Goal: Information Seeking & Learning: Learn about a topic

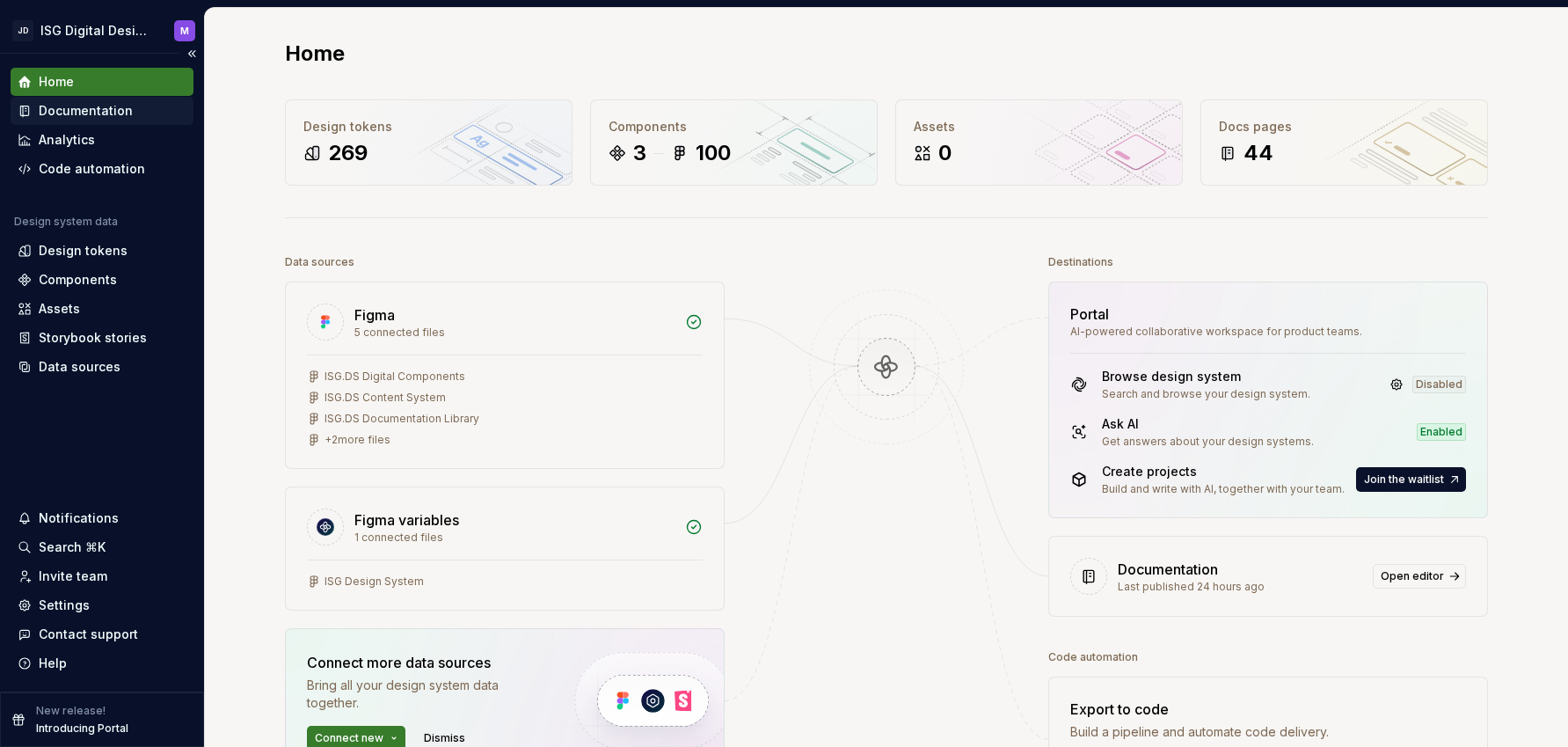
click at [78, 102] on div "Documentation" at bounding box center [86, 111] width 94 height 18
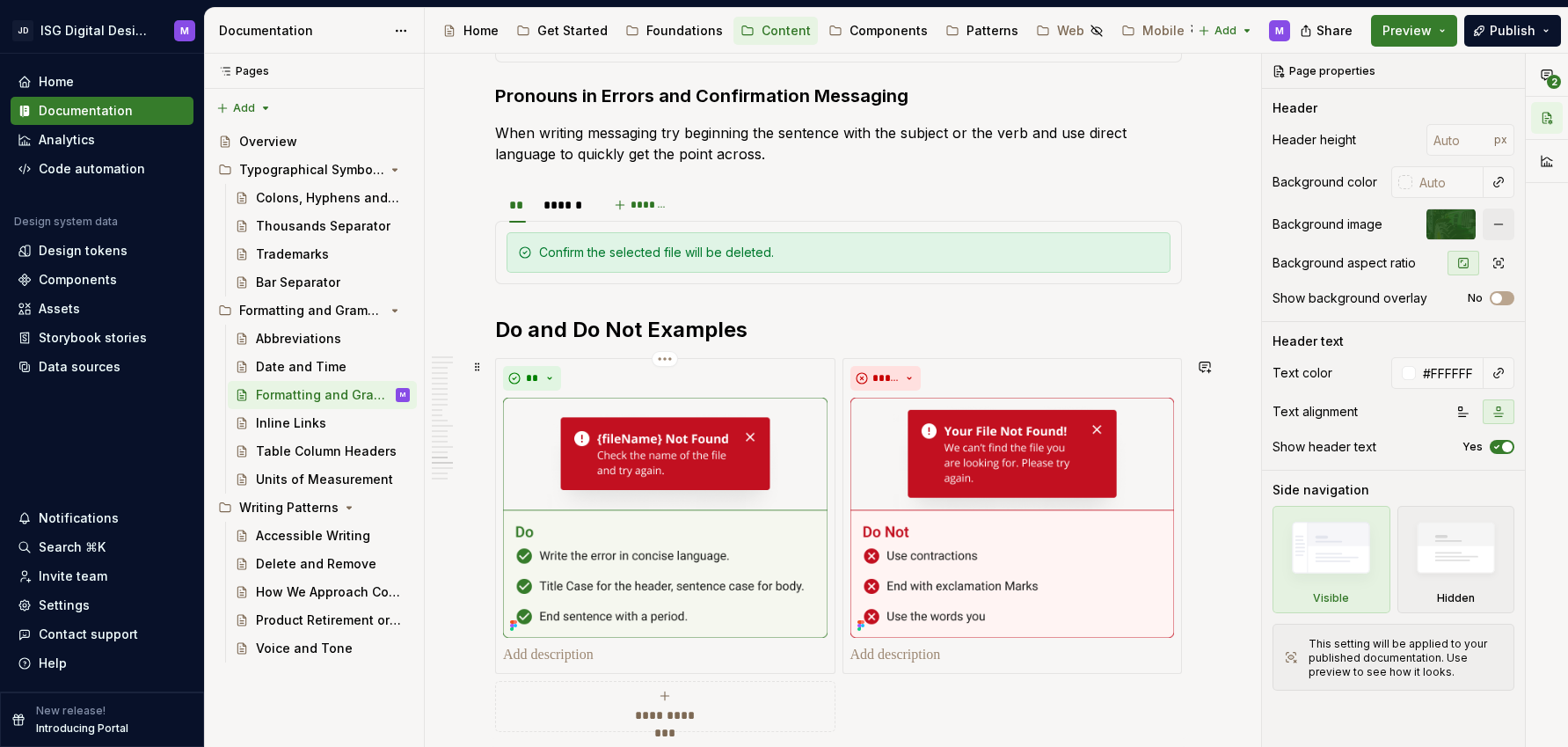
scroll to position [3005, 0]
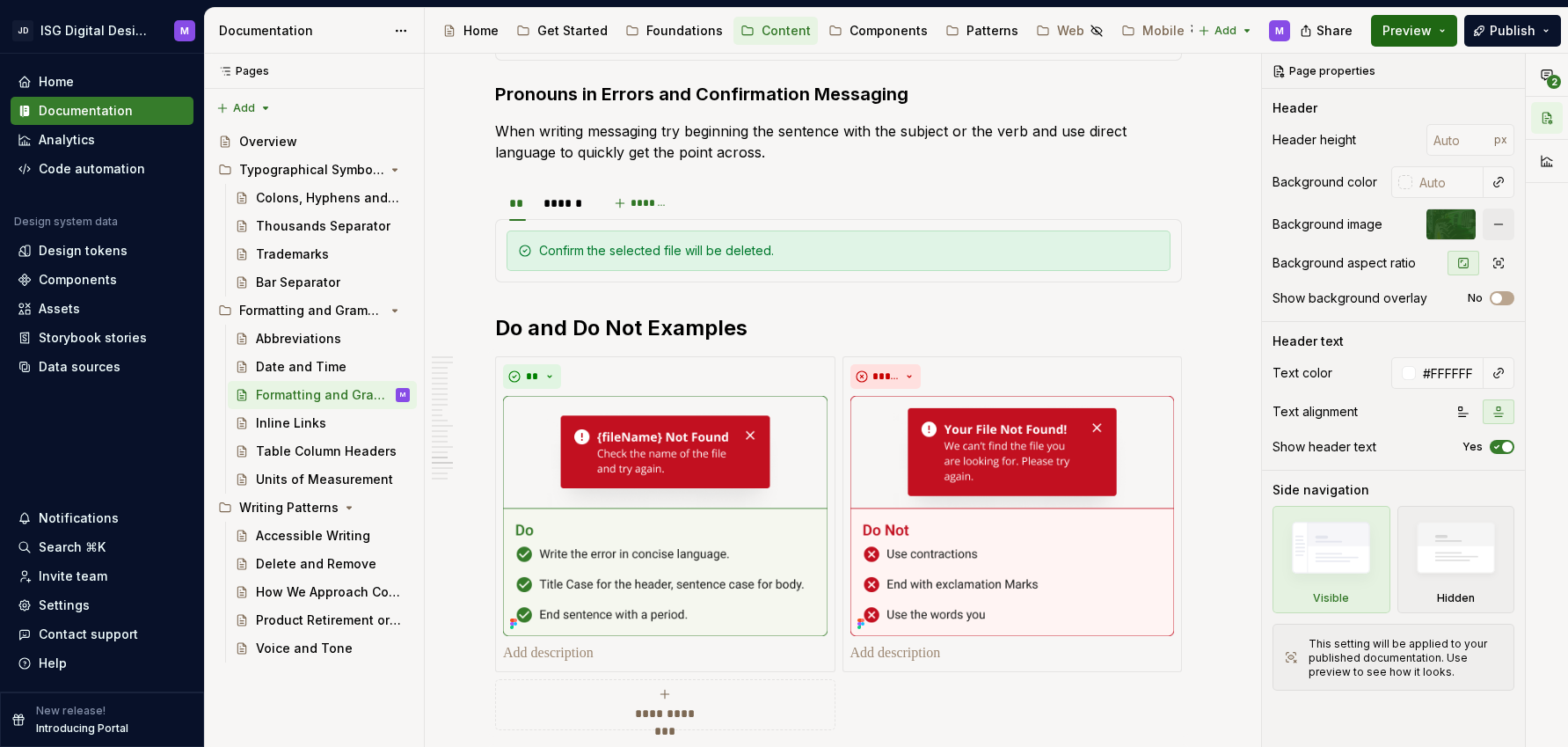
click at [1442, 26] on button "Preview" at bounding box center [1413, 31] width 86 height 32
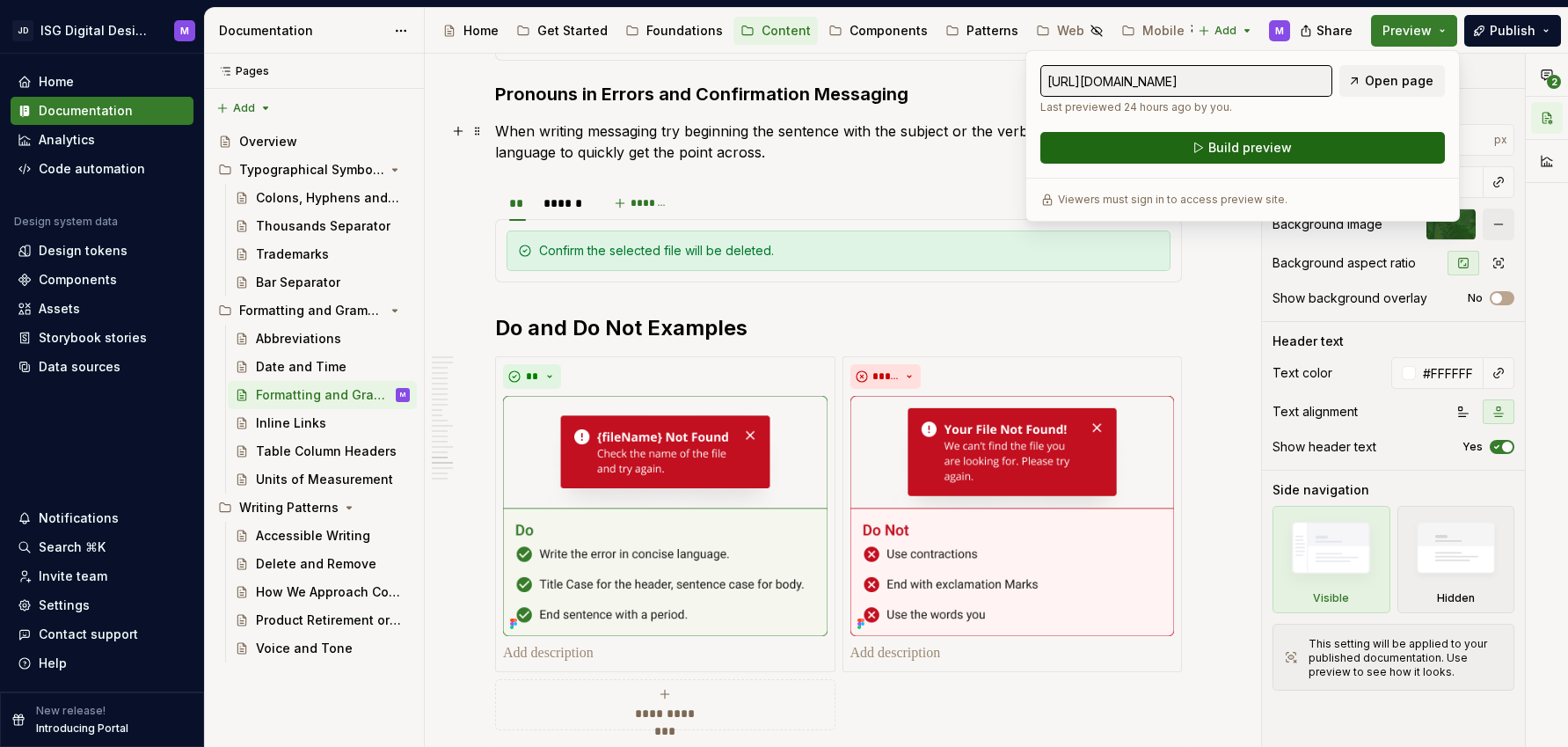
click at [1240, 144] on span "Build preview" at bounding box center [1250, 148] width 84 height 18
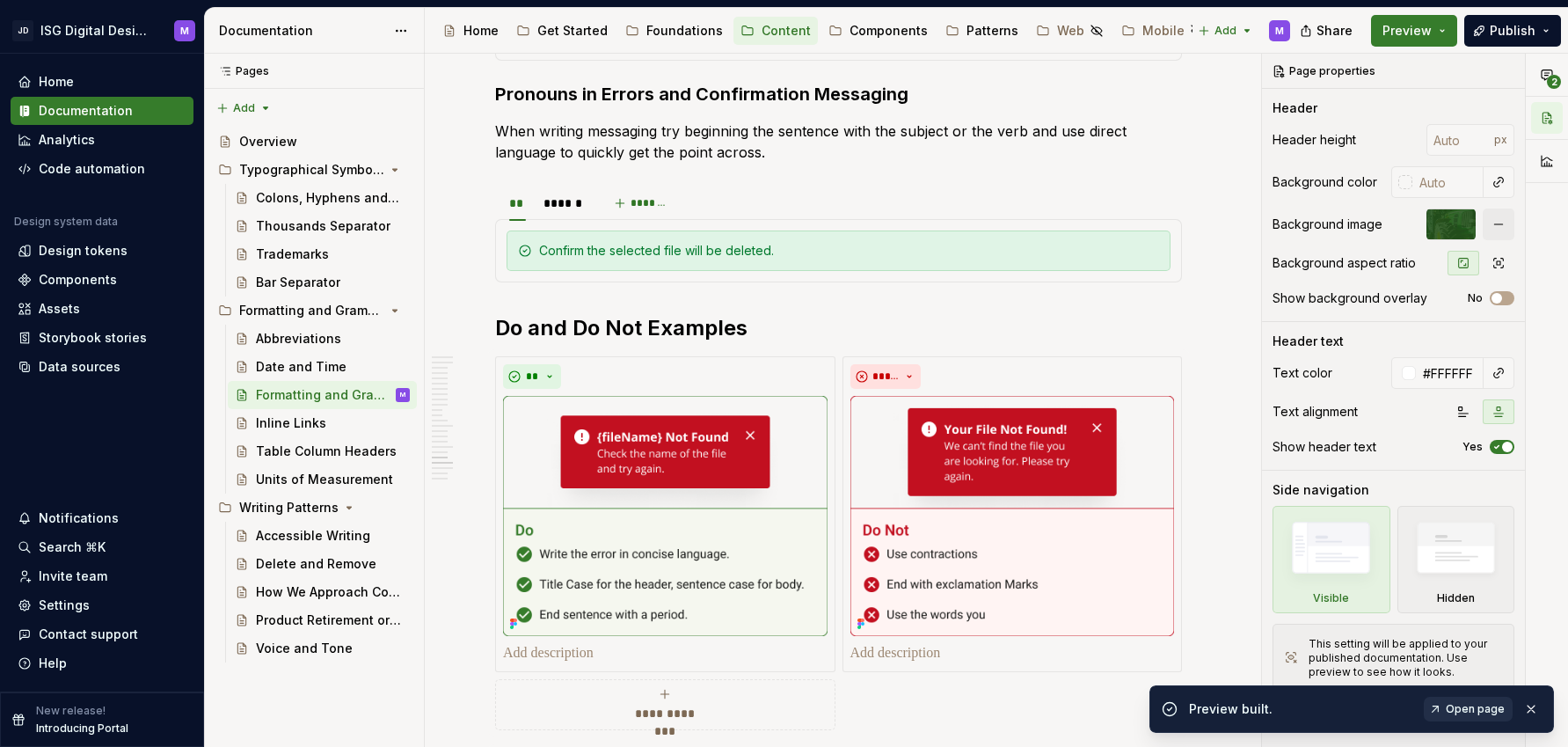
click at [1471, 711] on span "Open page" at bounding box center [1474, 709] width 59 height 14
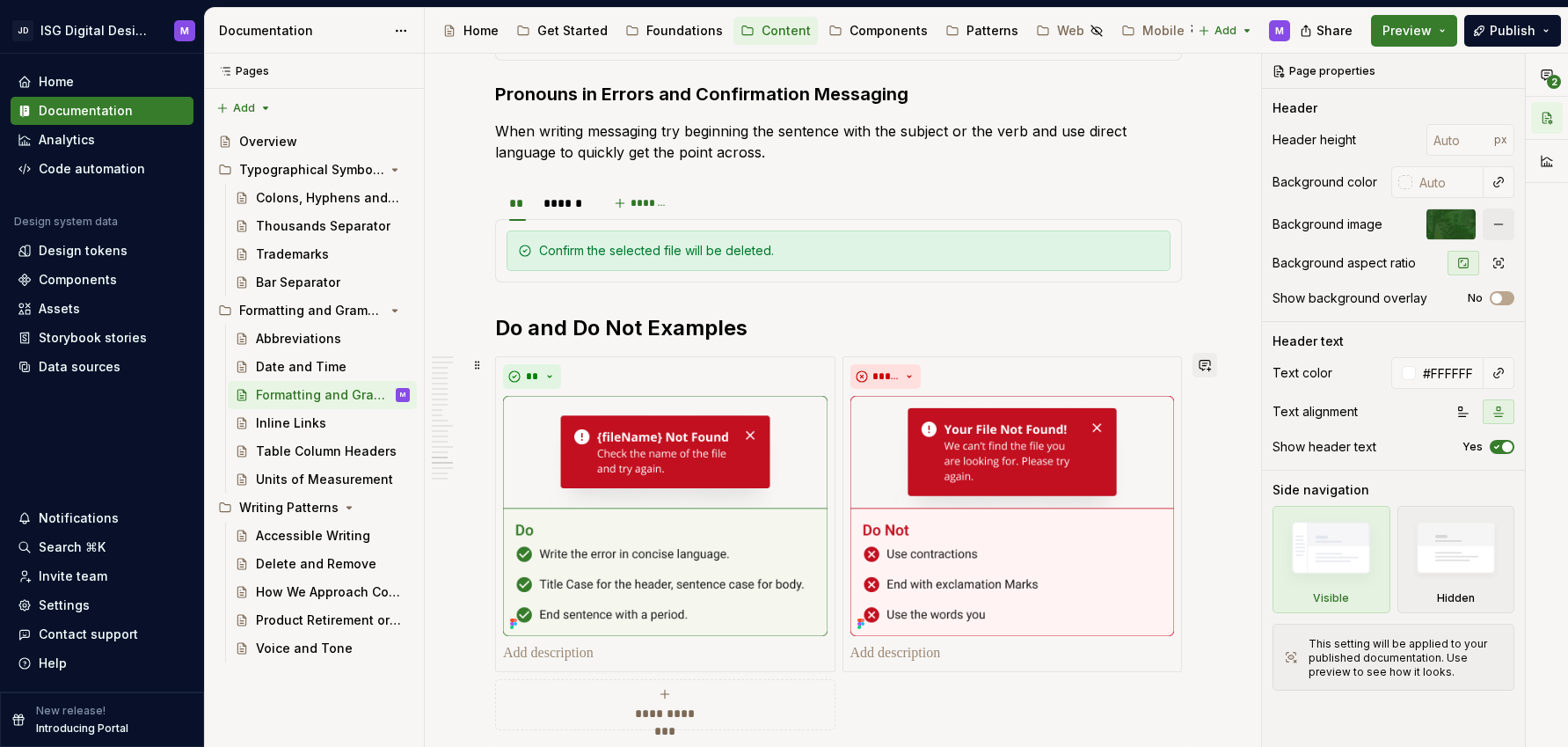
click at [1208, 364] on button "button" at bounding box center [1205, 365] width 25 height 25
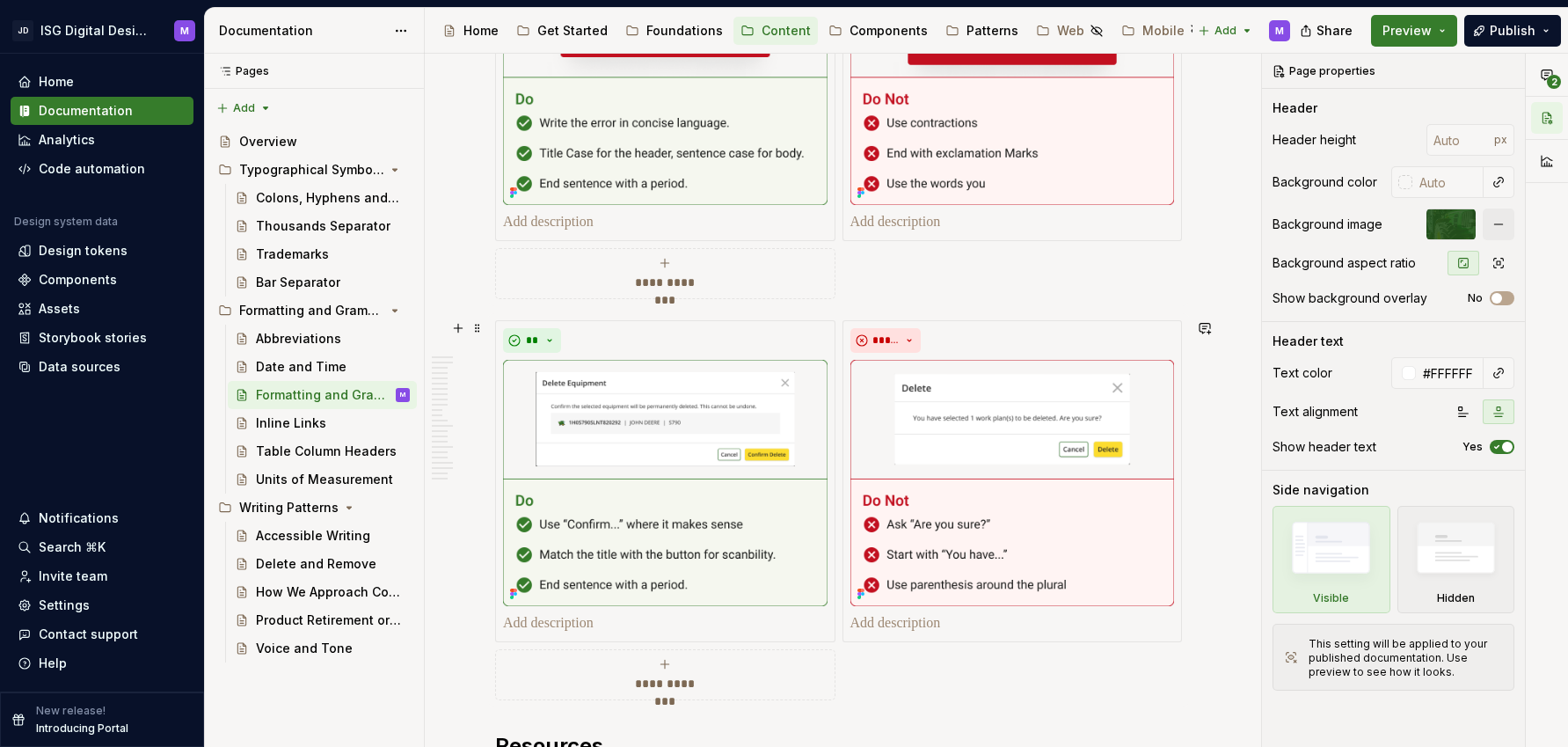
scroll to position [3437, 0]
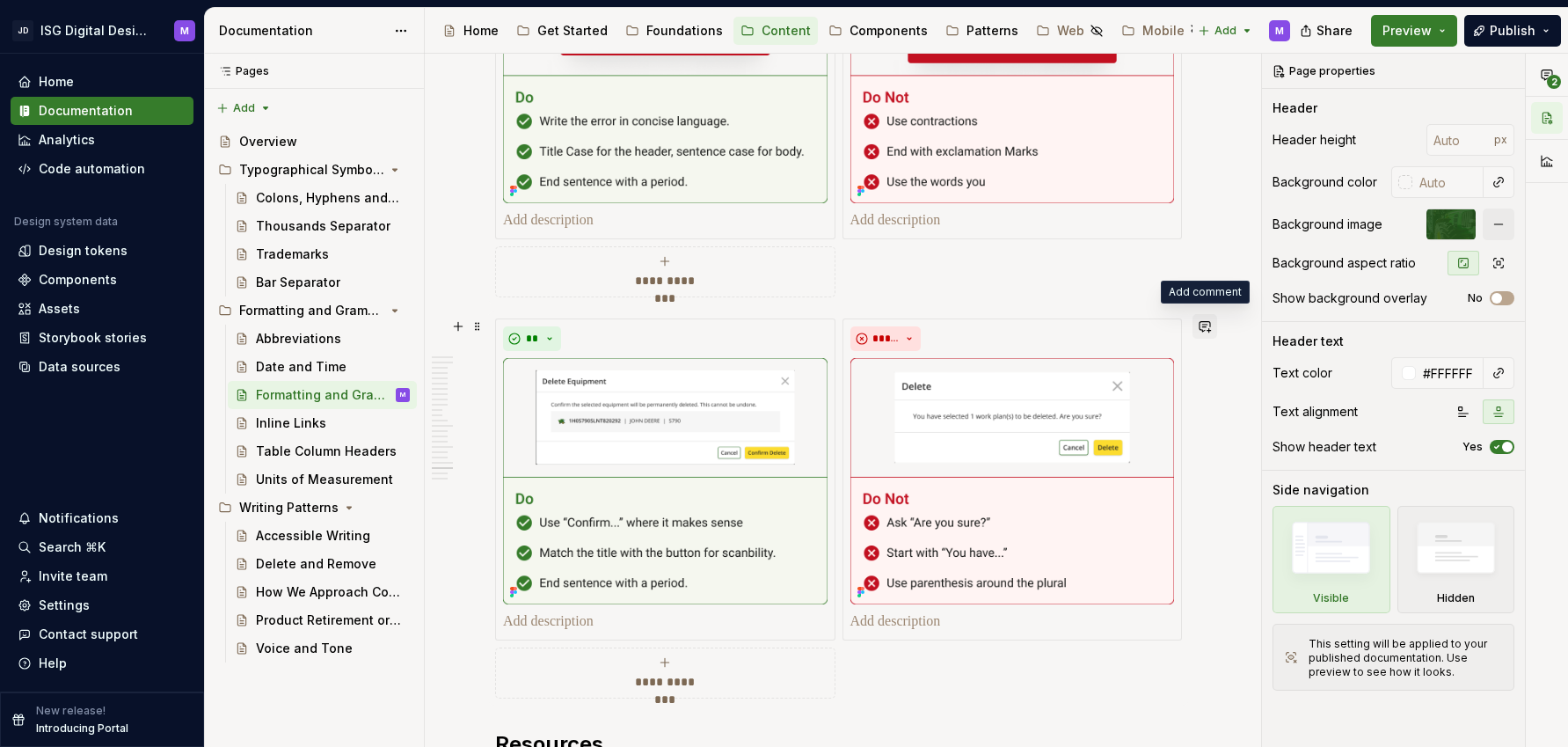
click at [1205, 326] on button "button" at bounding box center [1205, 327] width 25 height 25
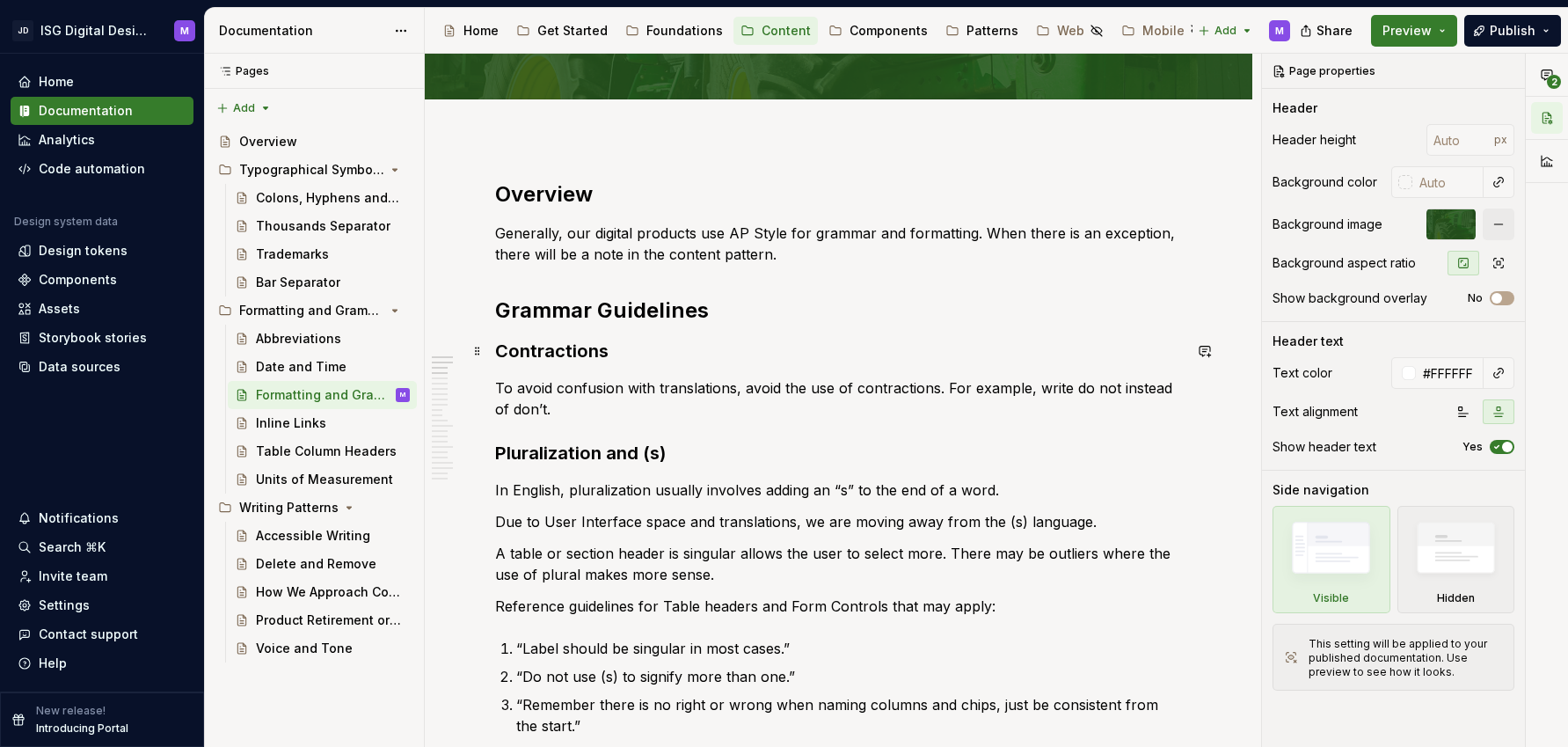
scroll to position [130, 0]
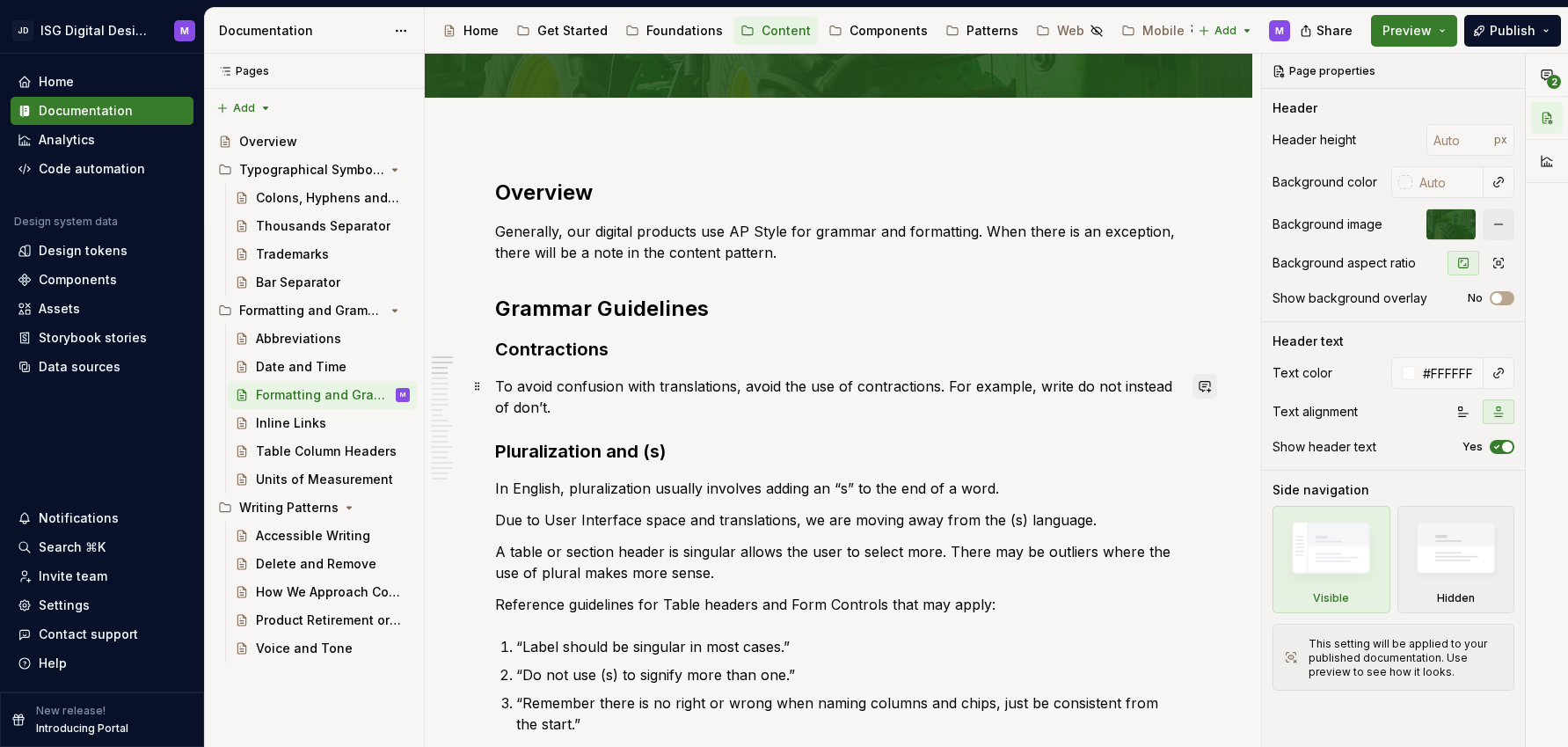
click at [1203, 386] on button "button" at bounding box center [1205, 385] width 25 height 25
click at [299, 449] on div "Table Column Headers" at bounding box center [305, 451] width 101 height 18
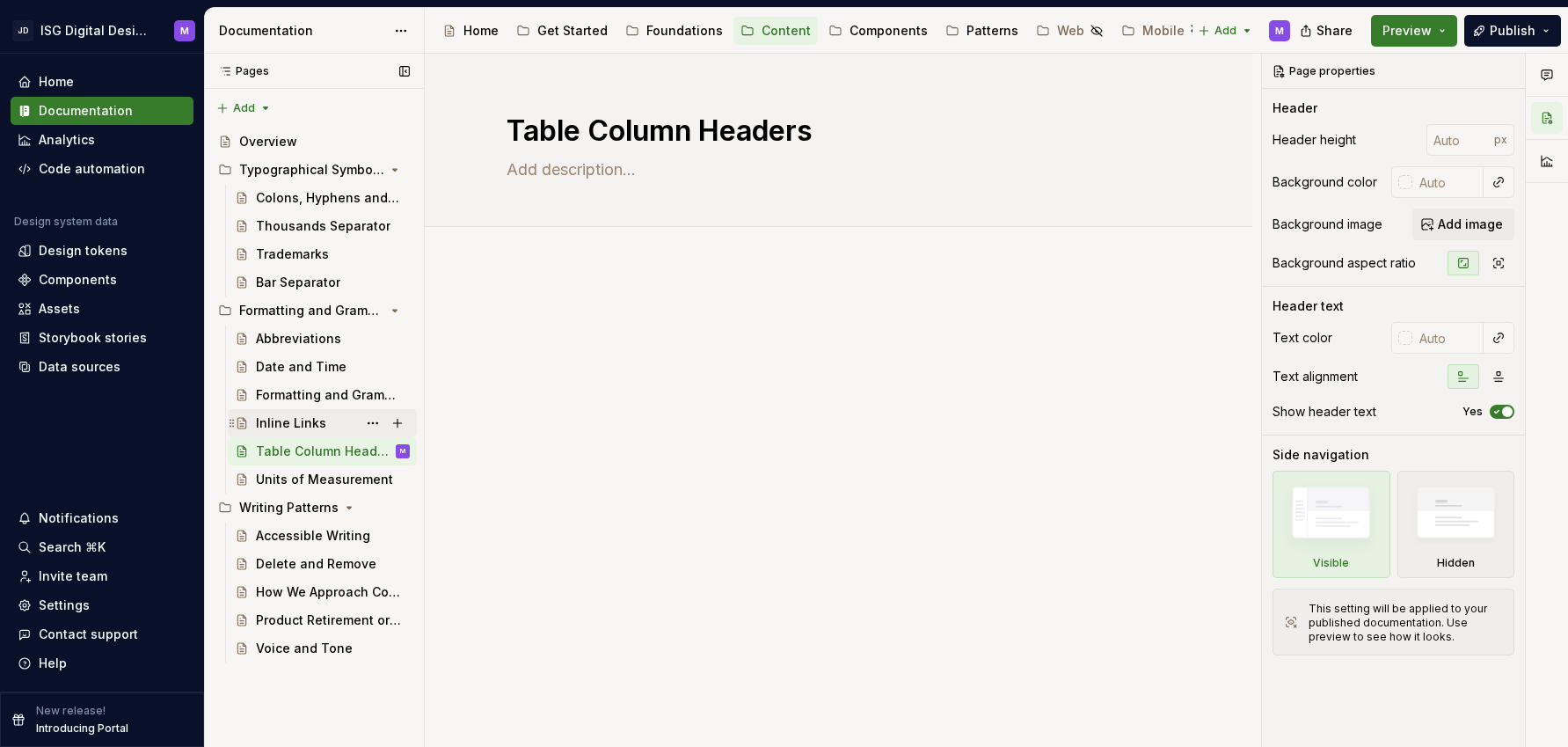
click at [283, 427] on div "Inline Links" at bounding box center [290, 423] width 70 height 18
click at [319, 392] on div "Formatting and Grammar" at bounding box center [305, 395] width 101 height 18
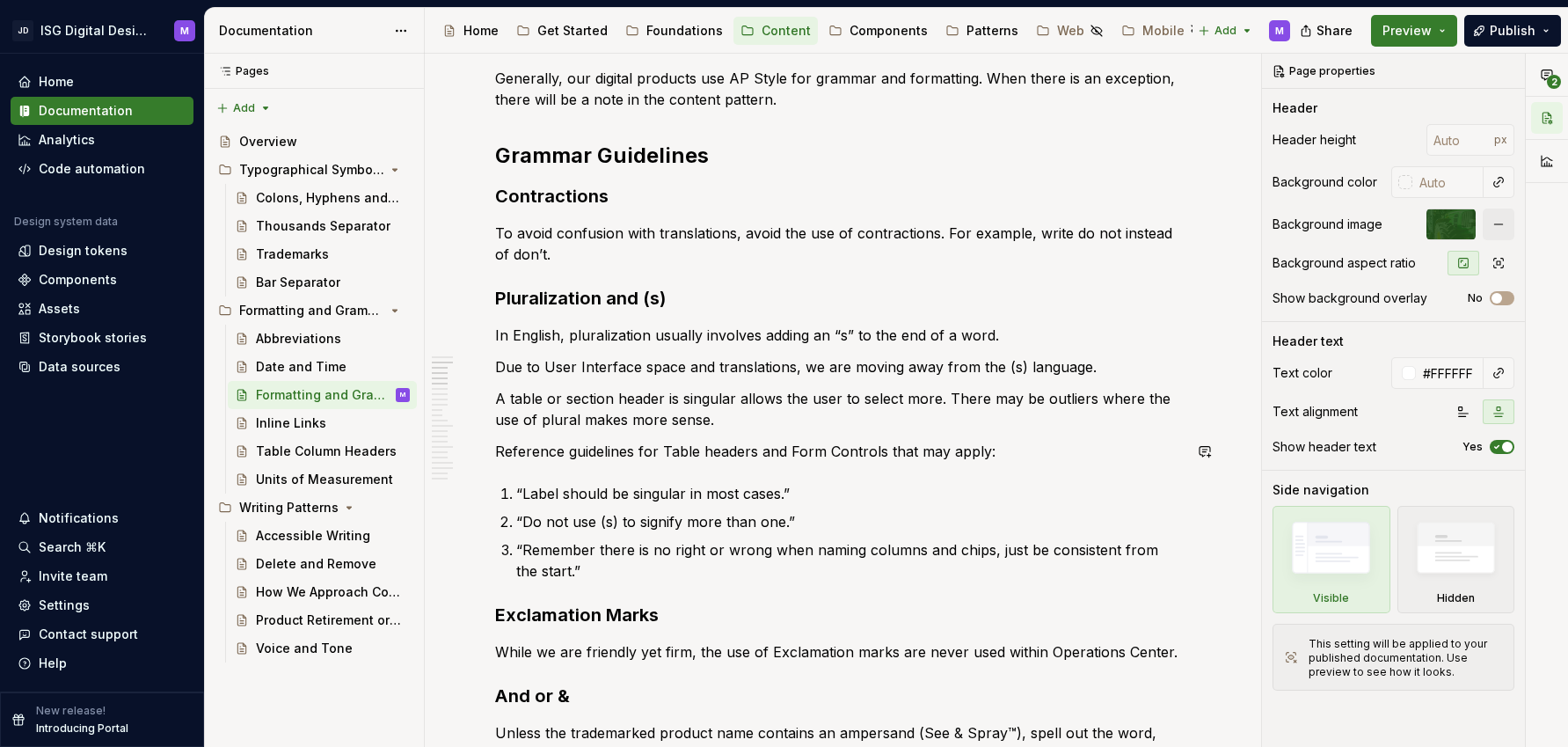
scroll to position [289, 0]
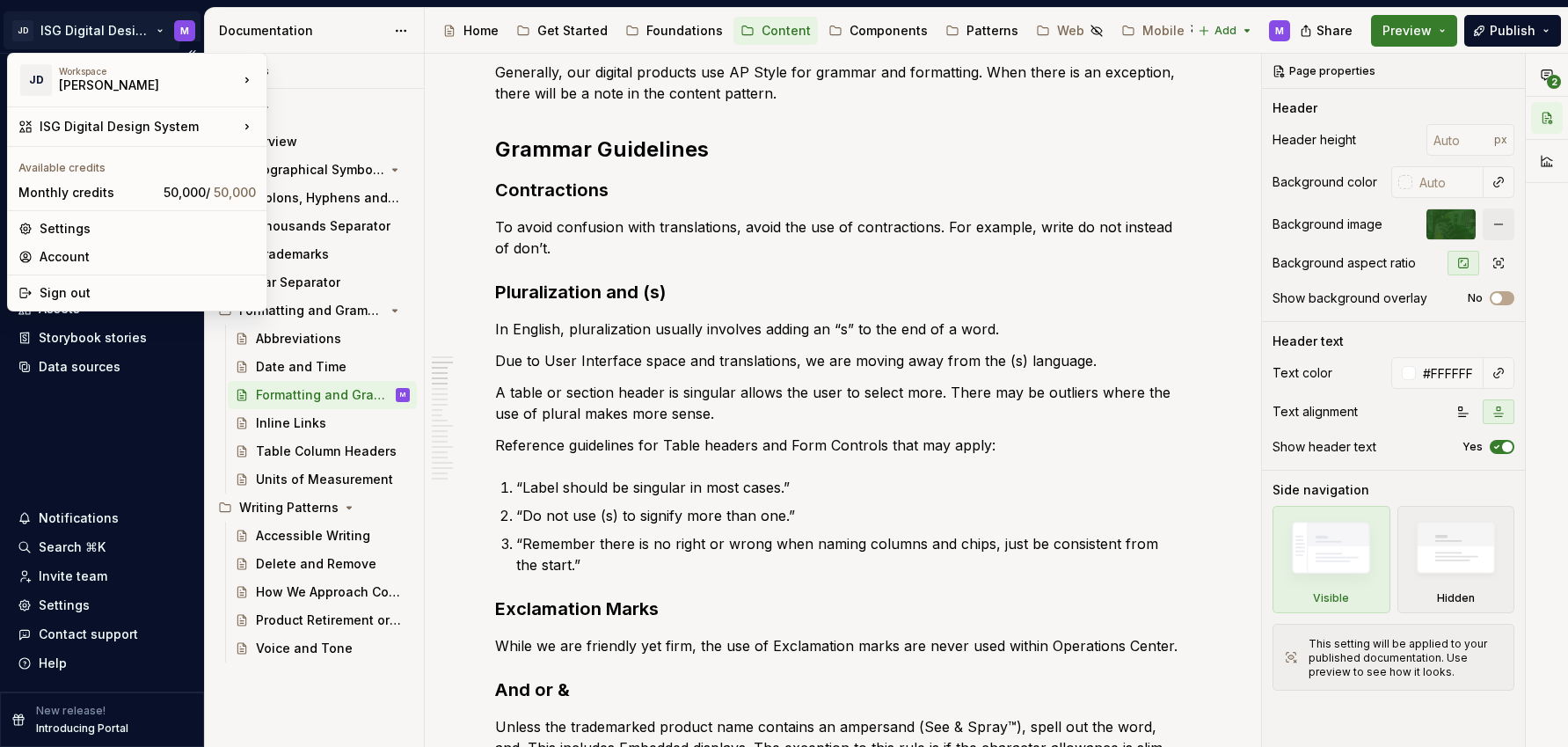
click at [160, 28] on html "JD ISG Digital Design System M Home Documentation Analytics Code automation Des…" at bounding box center [784, 374] width 1568 height 747
type textarea "*"
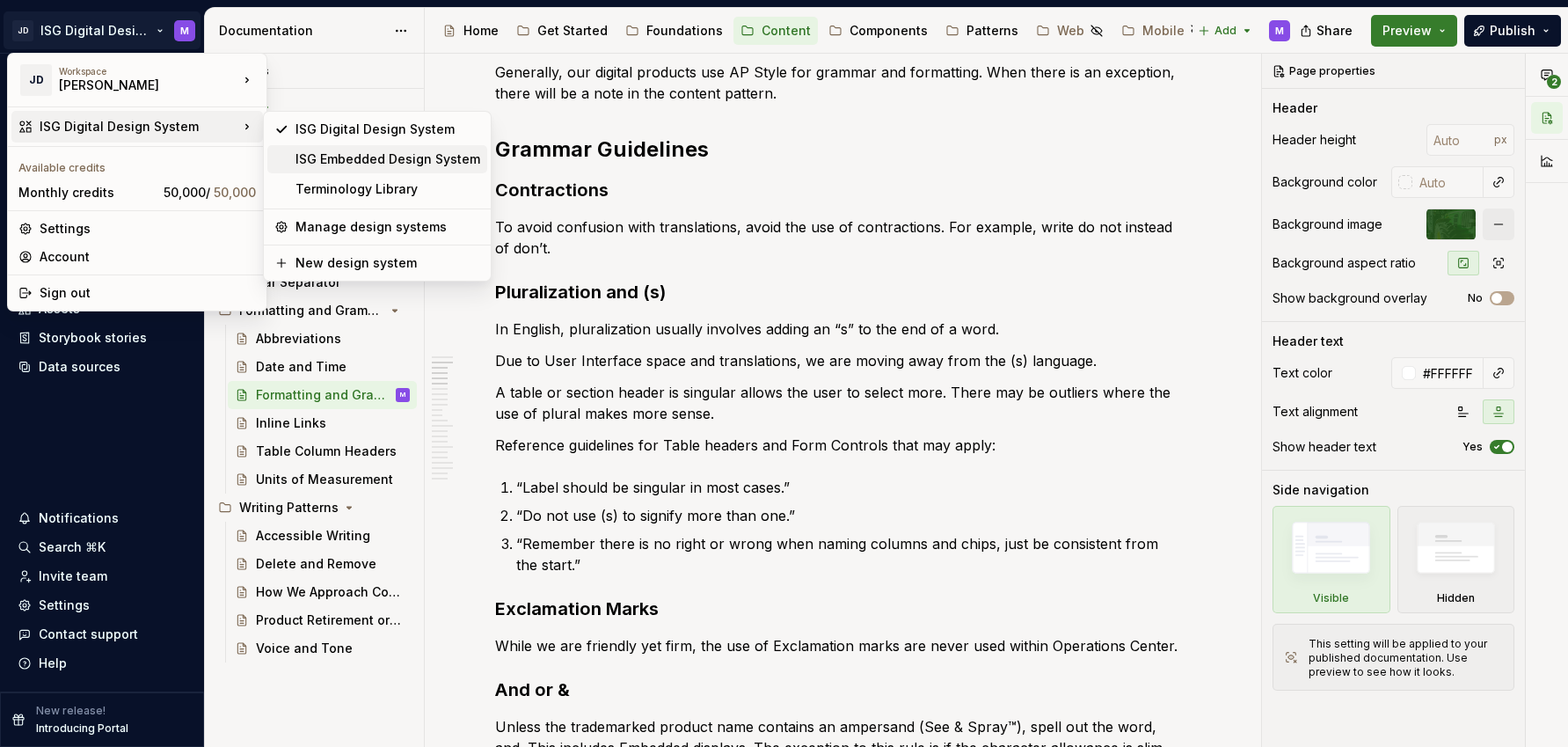
click at [301, 162] on div "ISG Embedded Design System" at bounding box center [387, 160] width 185 height 18
